Goal: Information Seeking & Learning: Learn about a topic

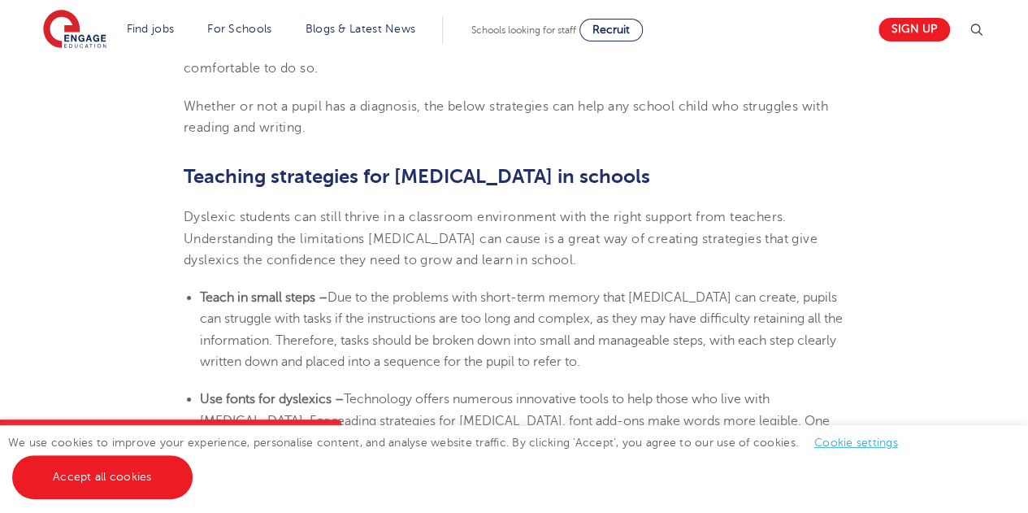
scroll to position [2569, 0]
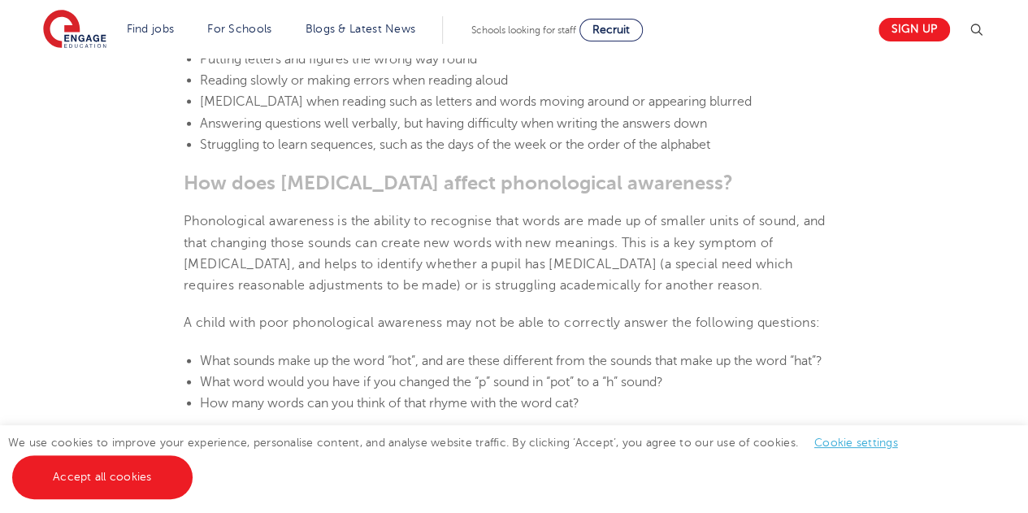
scroll to position [1852, 0]
